Goal: Task Accomplishment & Management: Manage account settings

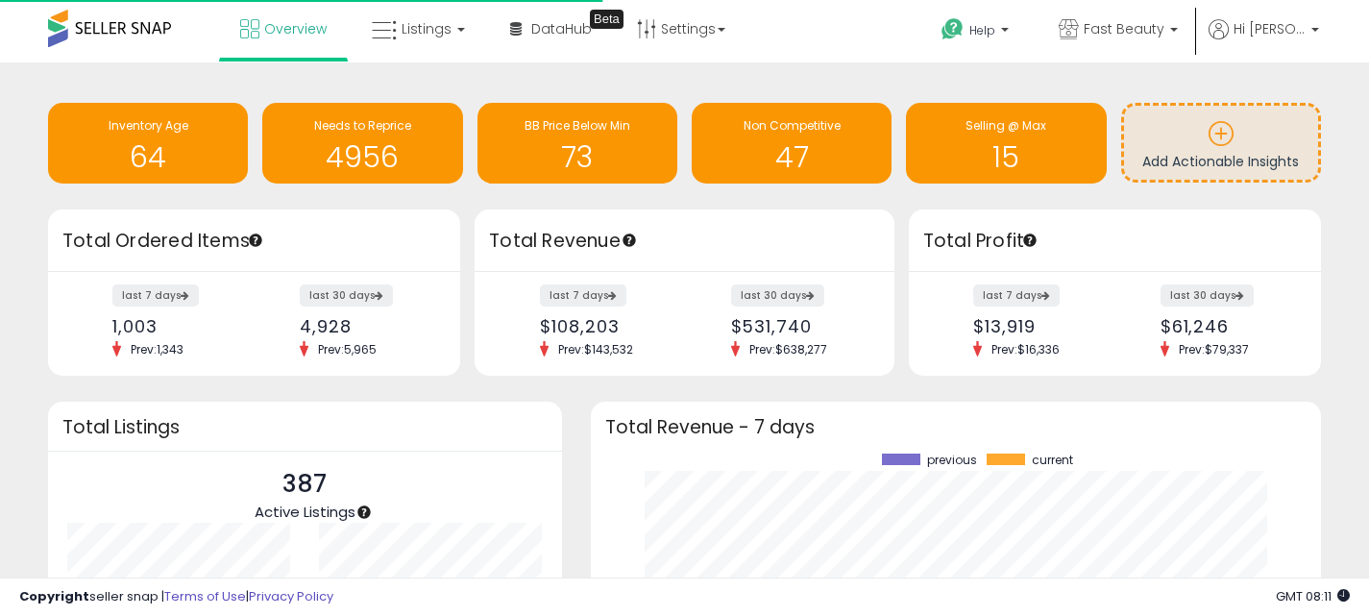
scroll to position [267, 692]
click at [1175, 37] on b at bounding box center [1174, 34] width 8 height 13
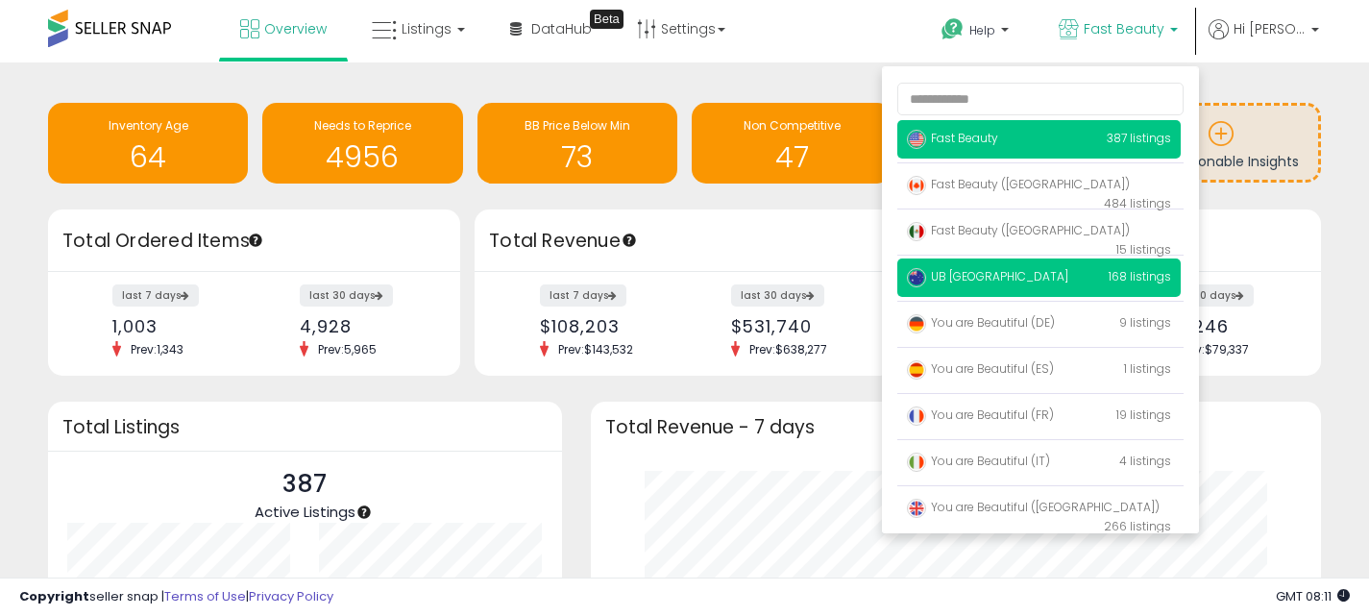
click at [1081, 284] on p "UB [GEOGRAPHIC_DATA] 168 listings" at bounding box center [1038, 277] width 283 height 38
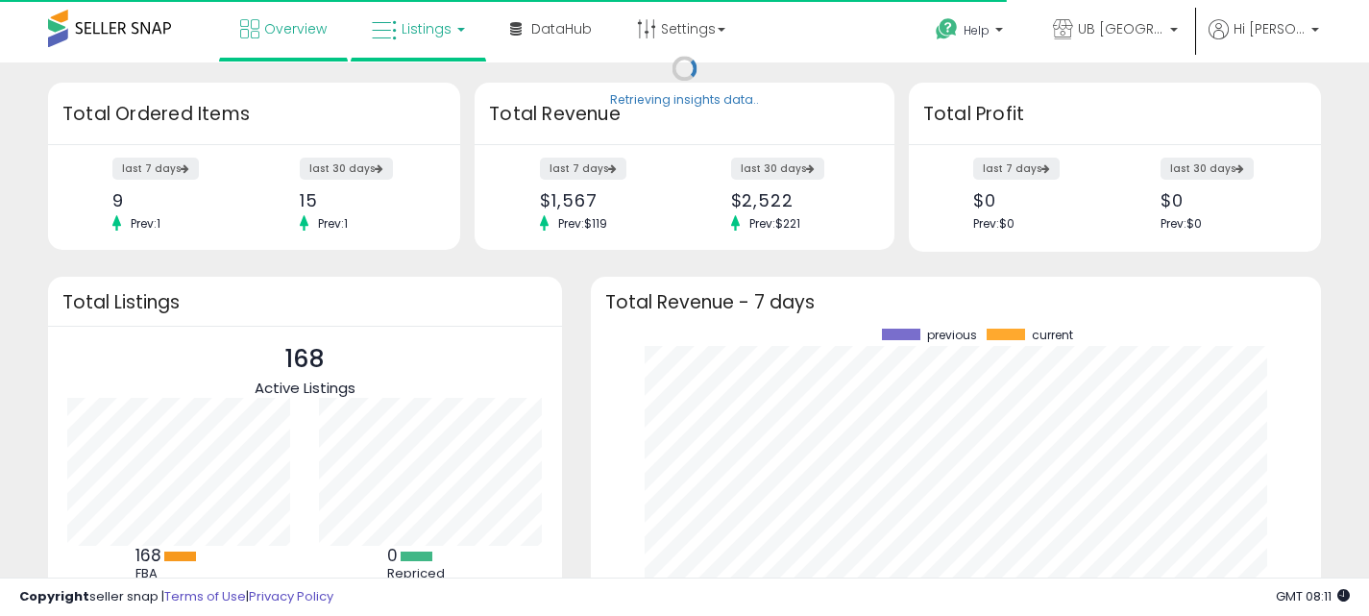
scroll to position [267, 692]
click at [426, 27] on span "Listings" at bounding box center [427, 28] width 50 height 19
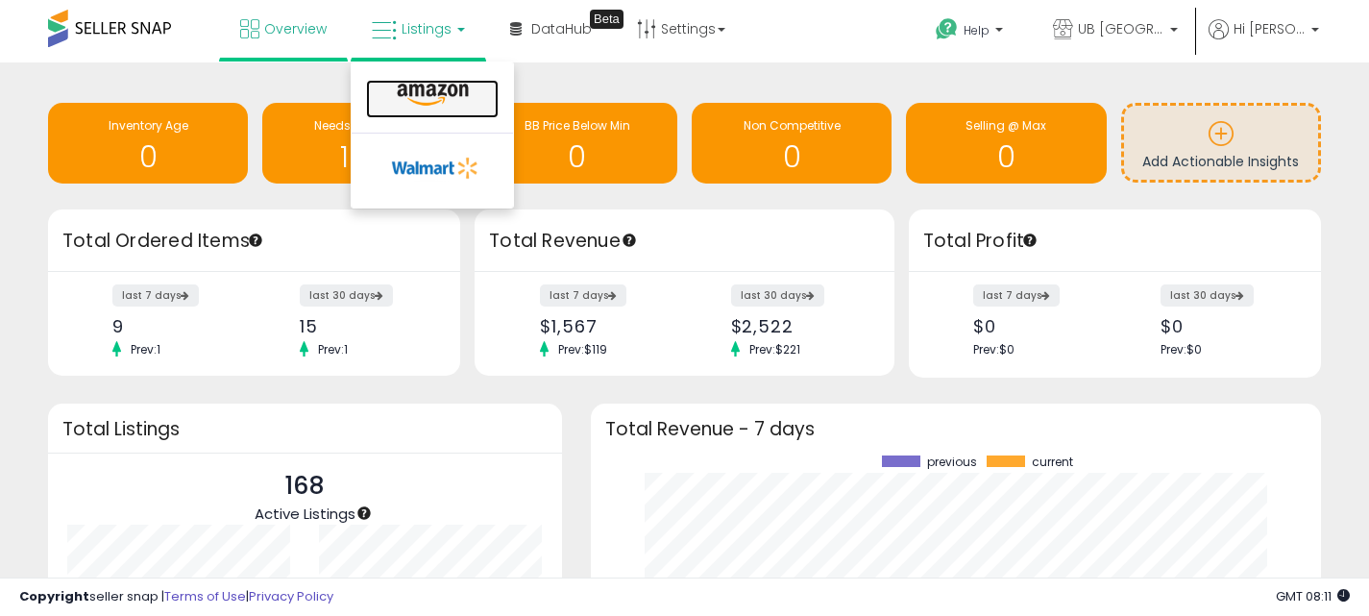
click at [437, 99] on icon at bounding box center [433, 95] width 84 height 25
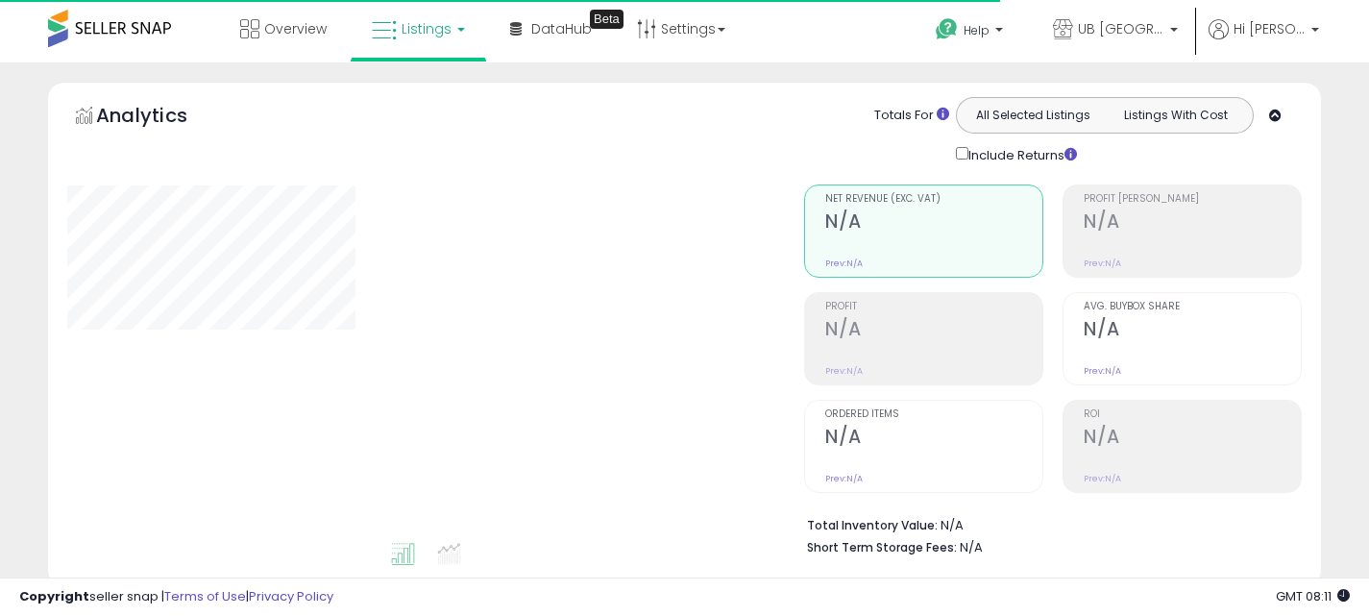
type input "**********"
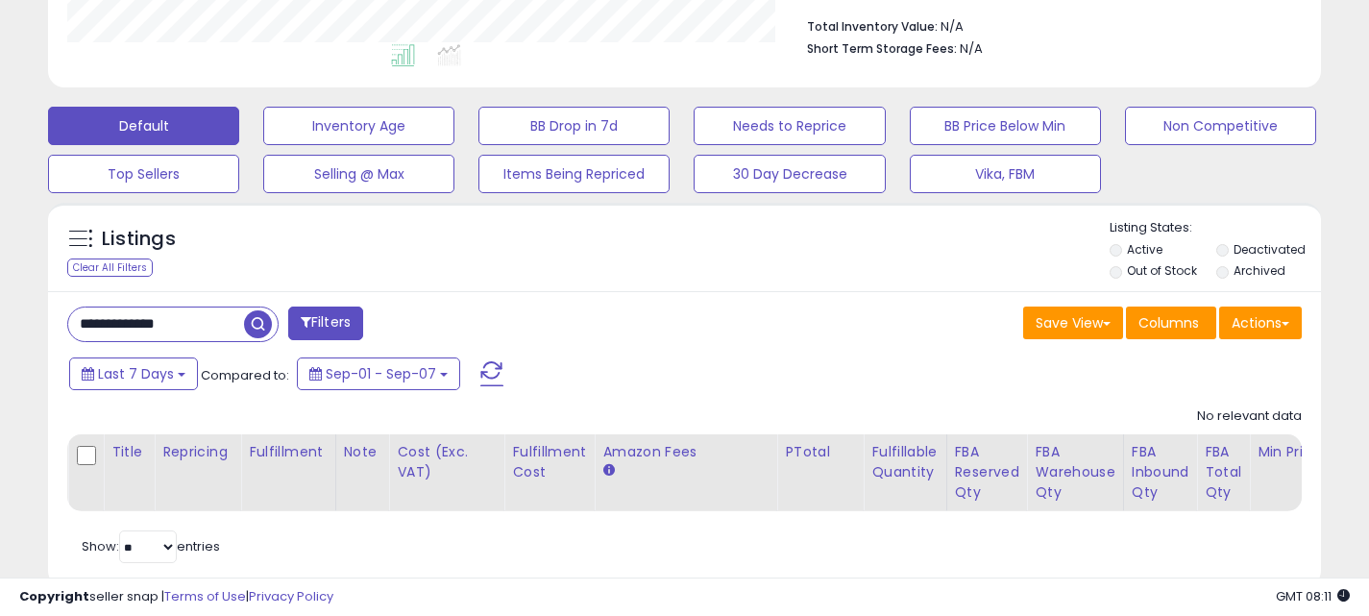
scroll to position [542, 0]
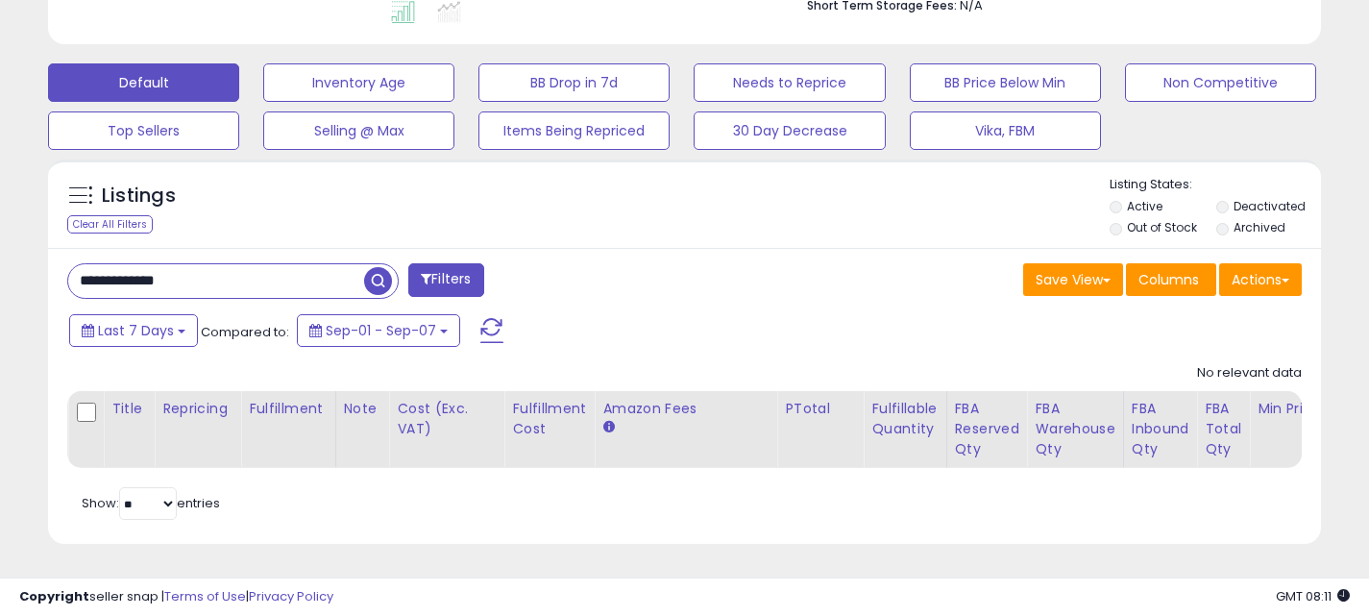
drag, startPoint x: 225, startPoint y: 272, endPoint x: -14, endPoint y: 280, distance: 239.3
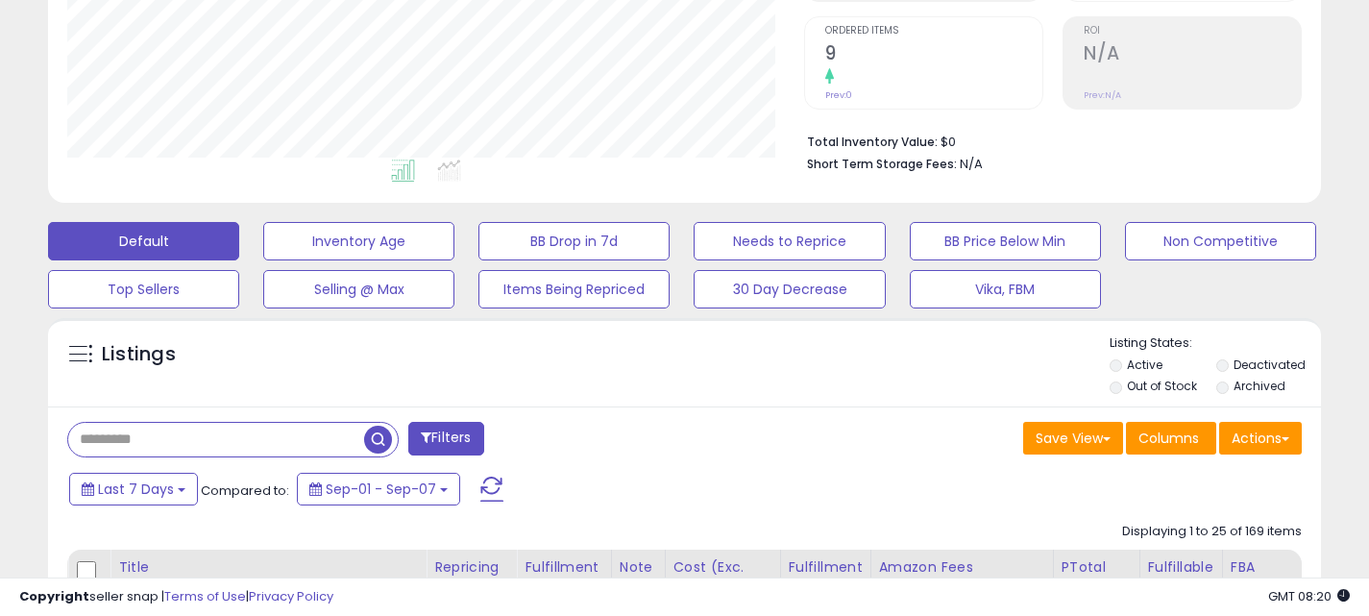
scroll to position [530, 0]
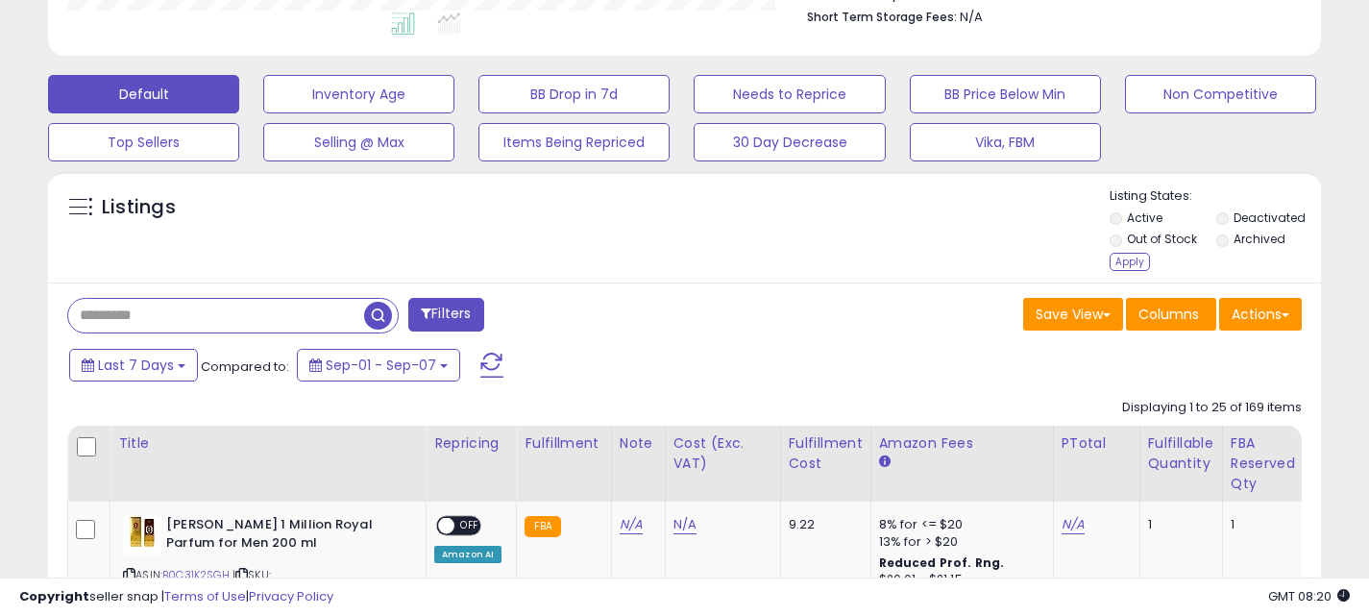
click at [1227, 225] on li "Deactivated" at bounding box center [1268, 219] width 104 height 21
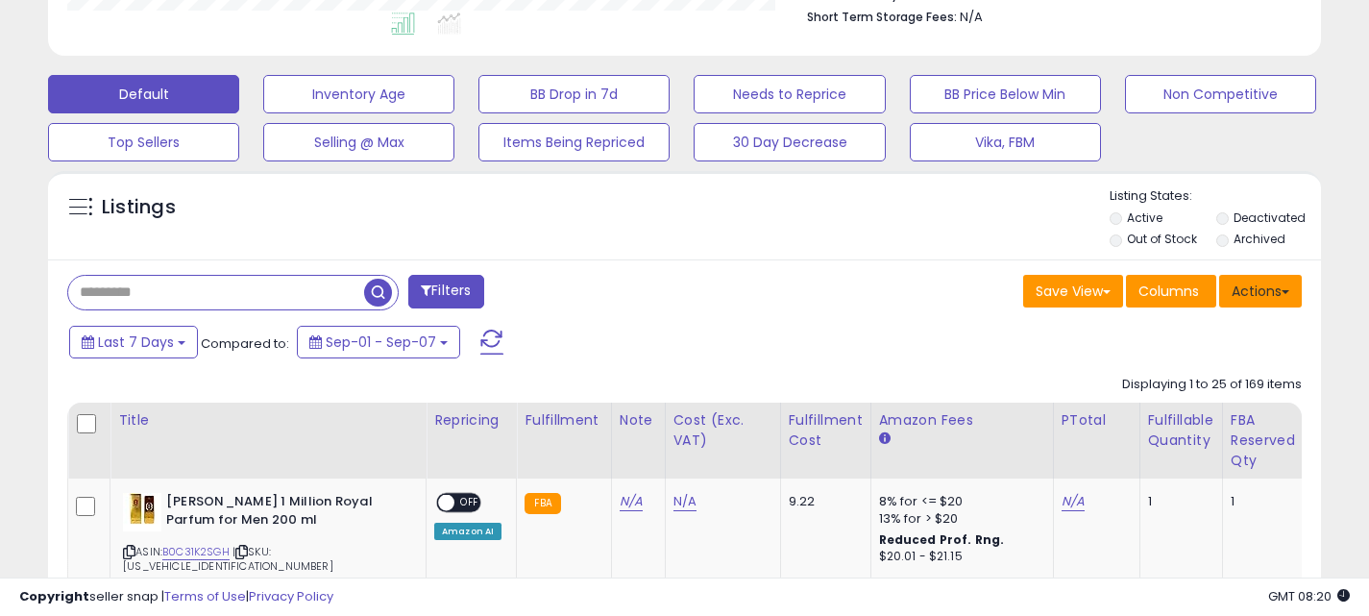
click at [1264, 295] on button "Actions" at bounding box center [1260, 291] width 83 height 33
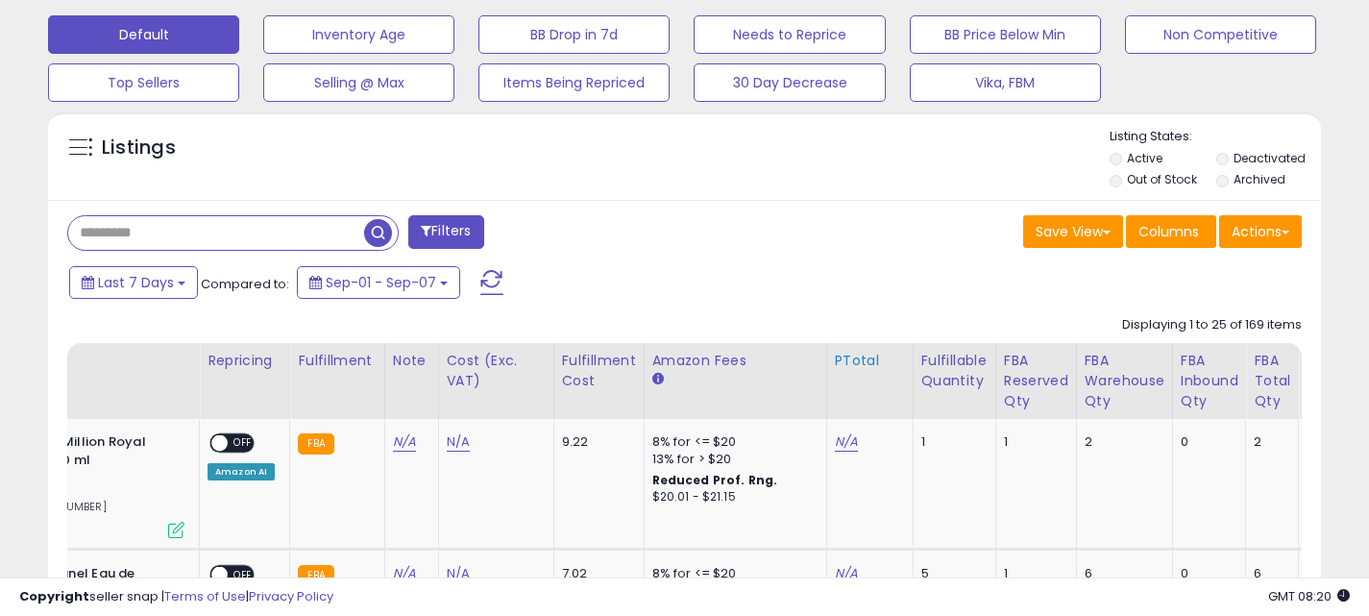
scroll to position [0, 270]
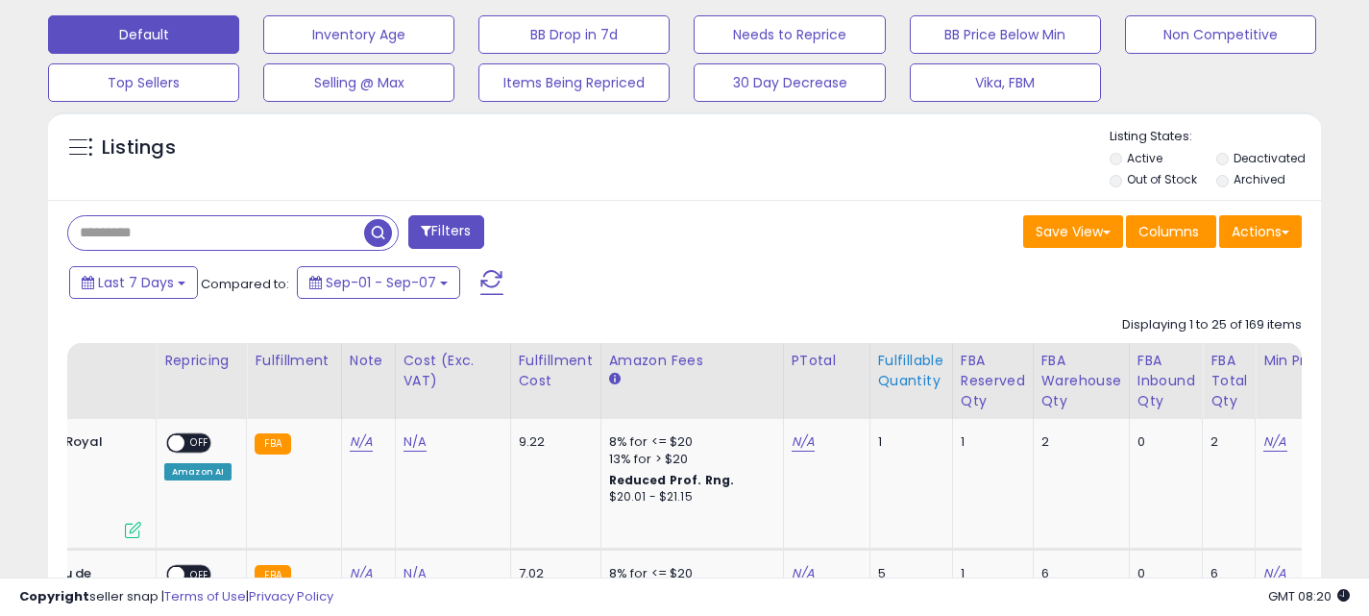
click at [900, 360] on div "Fulfillable Quantity" at bounding box center [911, 371] width 66 height 40
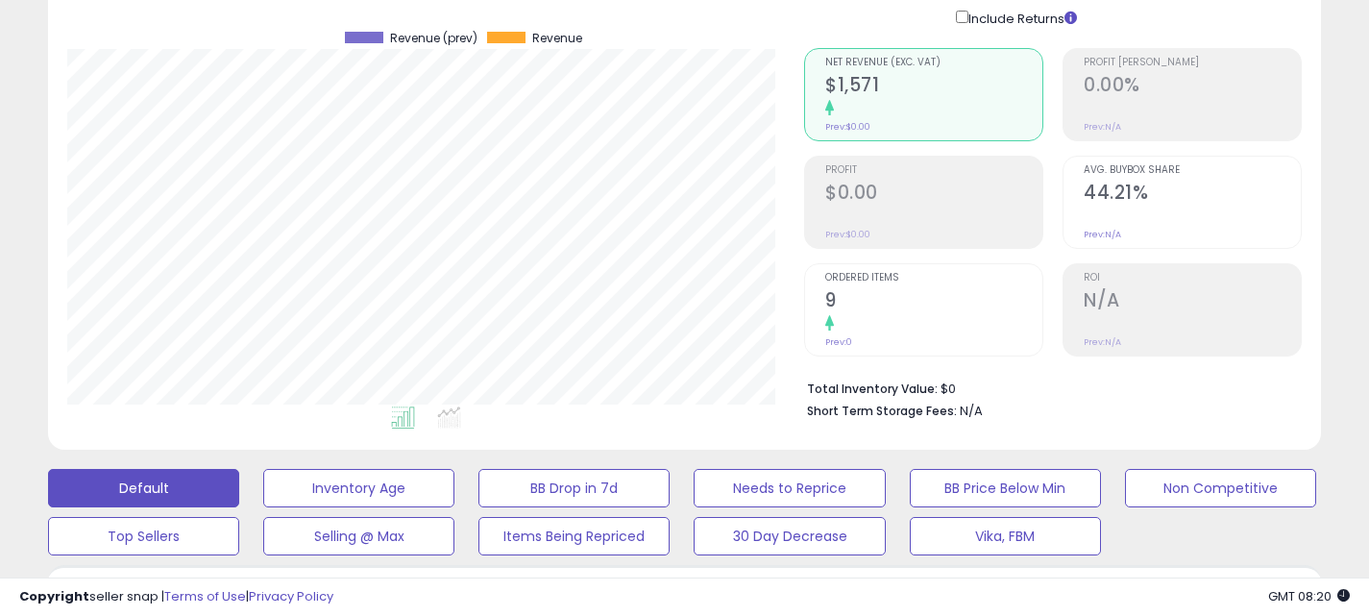
scroll to position [134, 0]
